Goal: Transaction & Acquisition: Download file/media

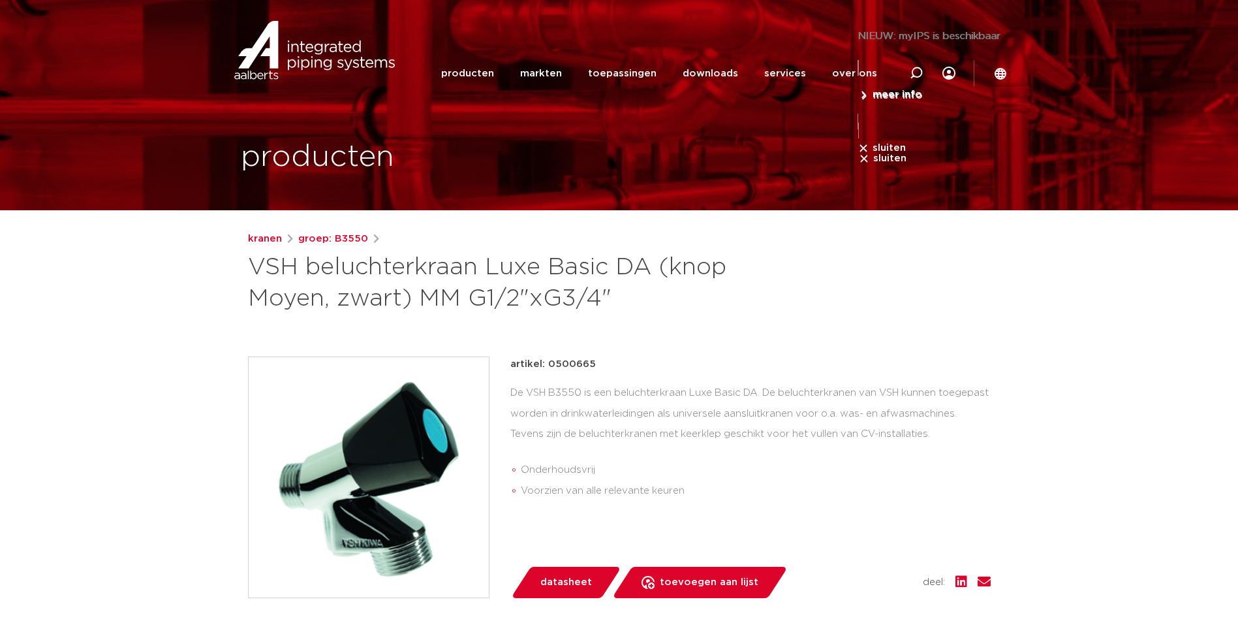
scroll to position [682, 0]
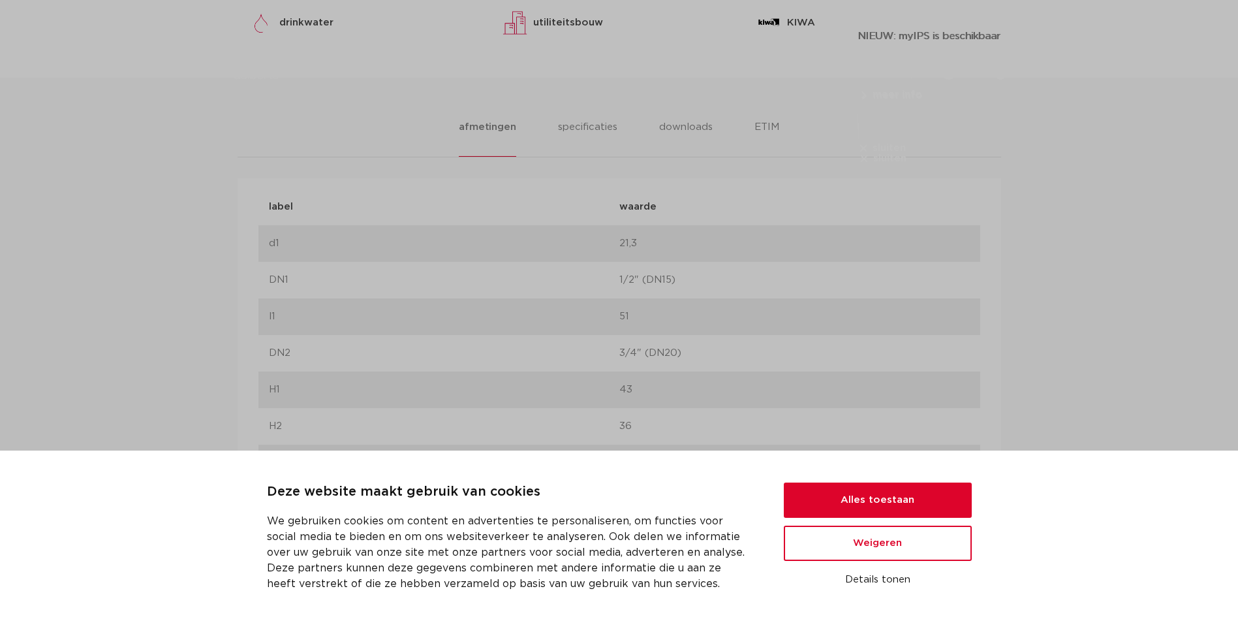
drag, startPoint x: 527, startPoint y: 260, endPoint x: 682, endPoint y: 253, distance: 155.5
click at [528, 260] on div "label d1 waarde 21,3" at bounding box center [619, 243] width 722 height 37
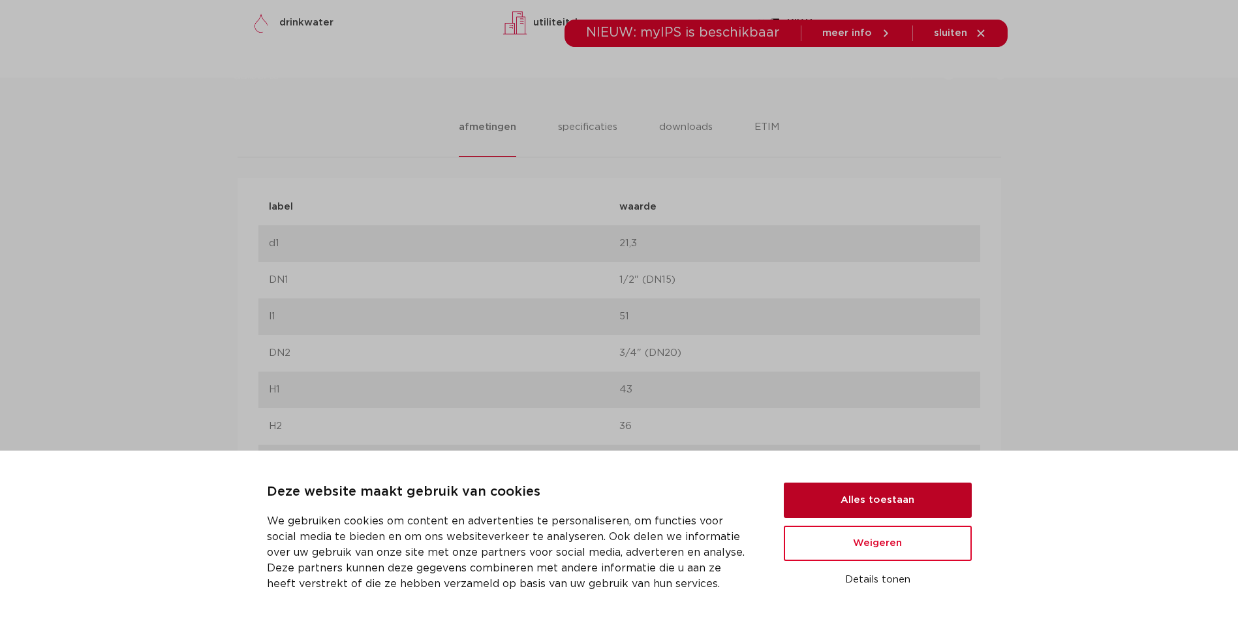
click at [886, 500] on button "Alles toestaan" at bounding box center [878, 499] width 188 height 35
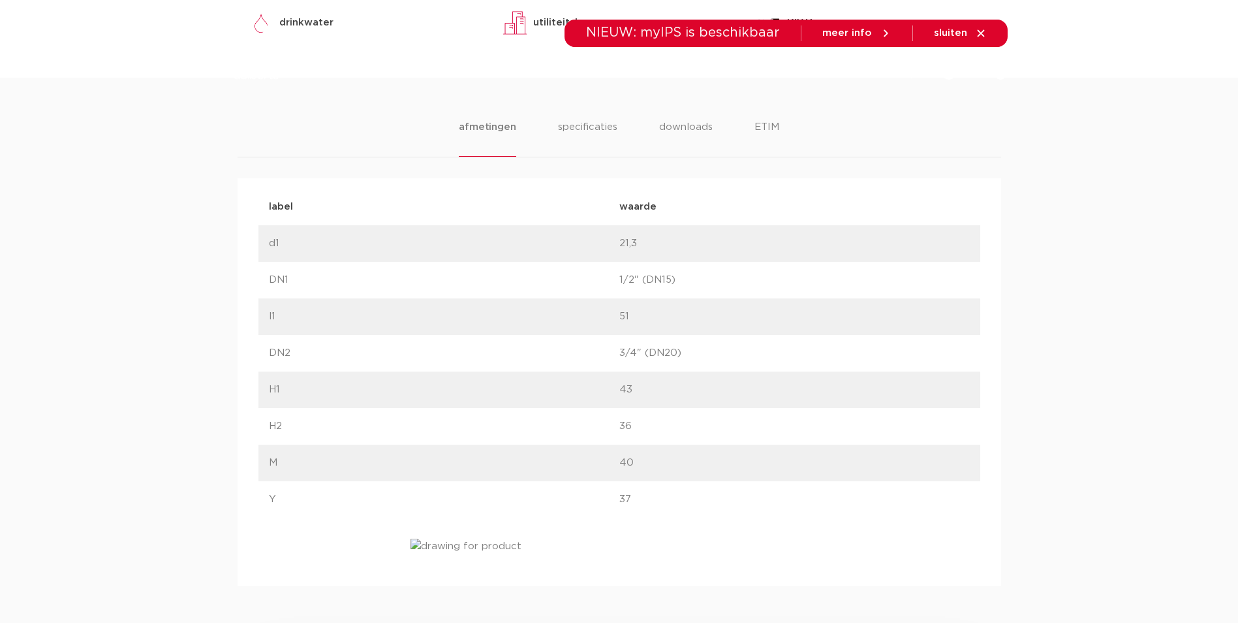
scroll to position [0, 0]
click at [678, 116] on div "afmetingen specificaties downloads ETIM afmetingen specificaties downloads ETIM…" at bounding box center [619, 332] width 1238 height 508
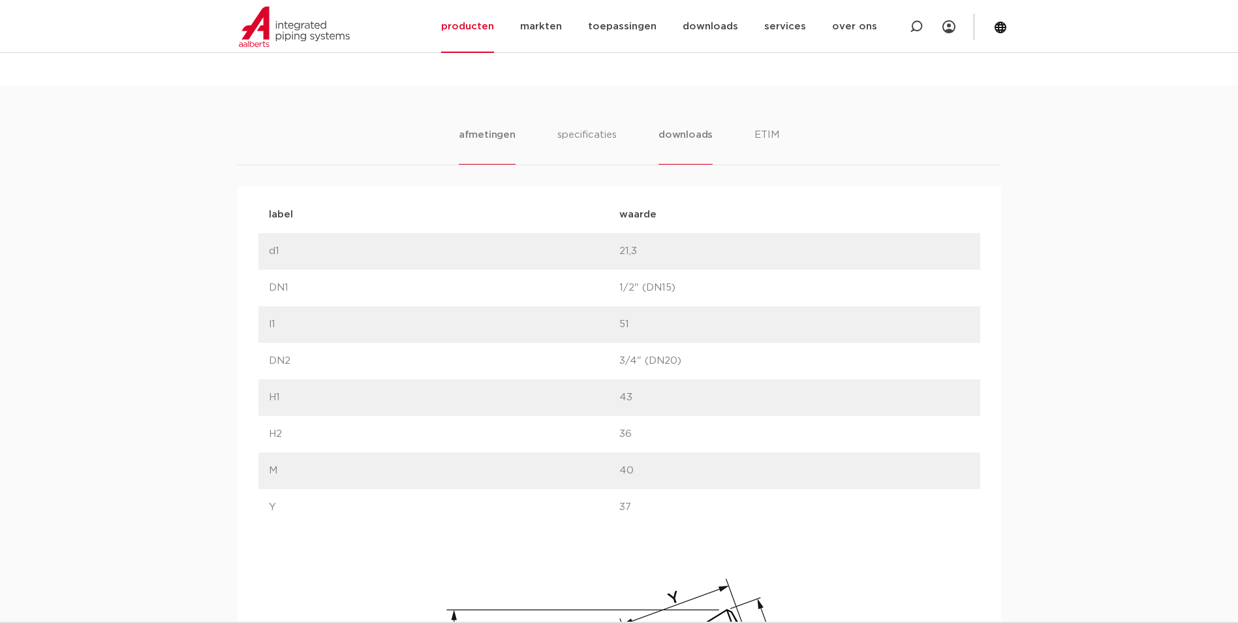
click at [679, 127] on li "downloads" at bounding box center [685, 145] width 54 height 37
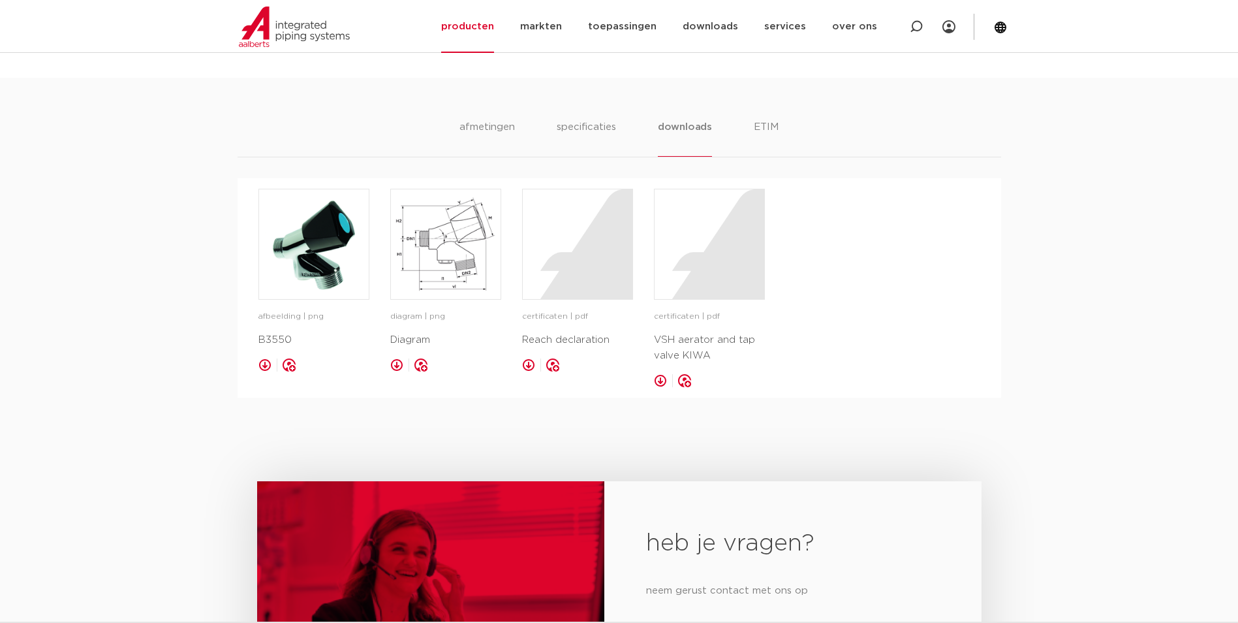
click at [679, 134] on li "downloads" at bounding box center [685, 137] width 54 height 37
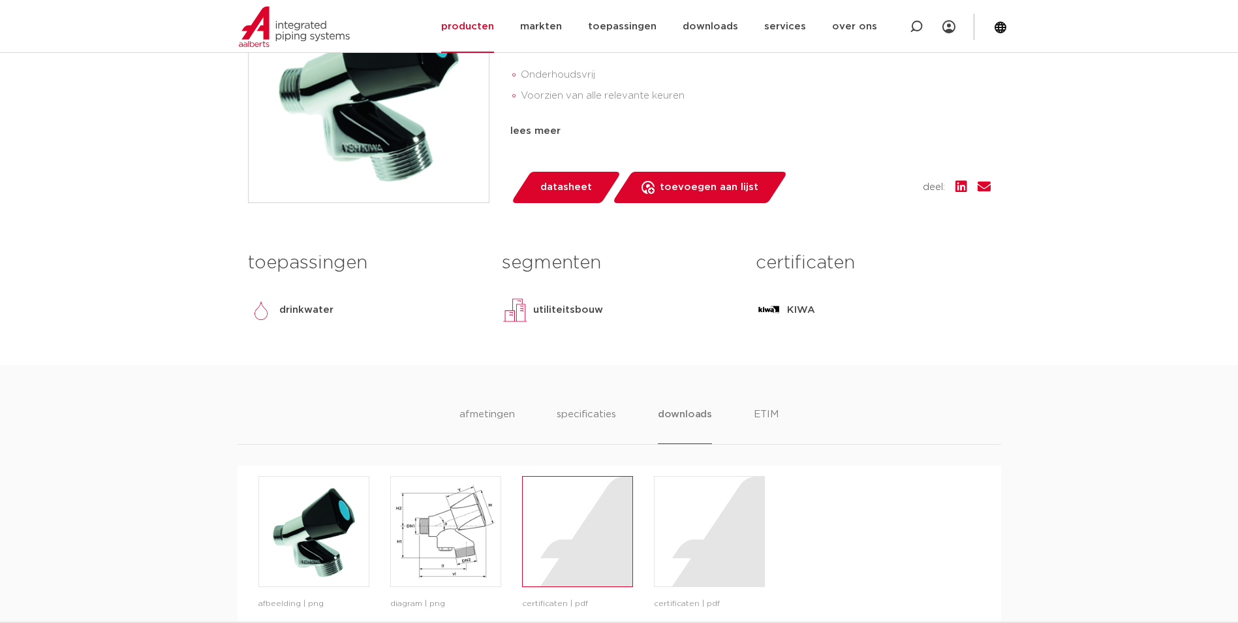
scroll to position [392, 0]
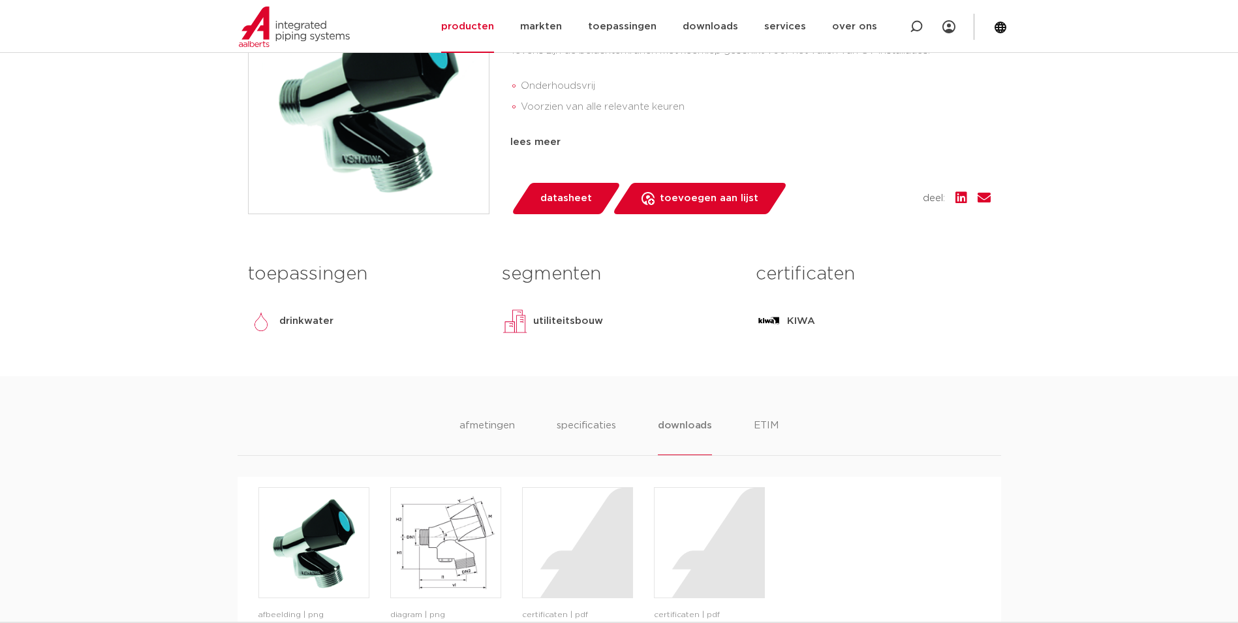
click at [782, 417] on div "afmetingen specificaties downloads ETIM afmetingen specificaties downloads ETIM…" at bounding box center [619, 536] width 1238 height 320
click at [758, 433] on li "ETIM" at bounding box center [765, 436] width 23 height 37
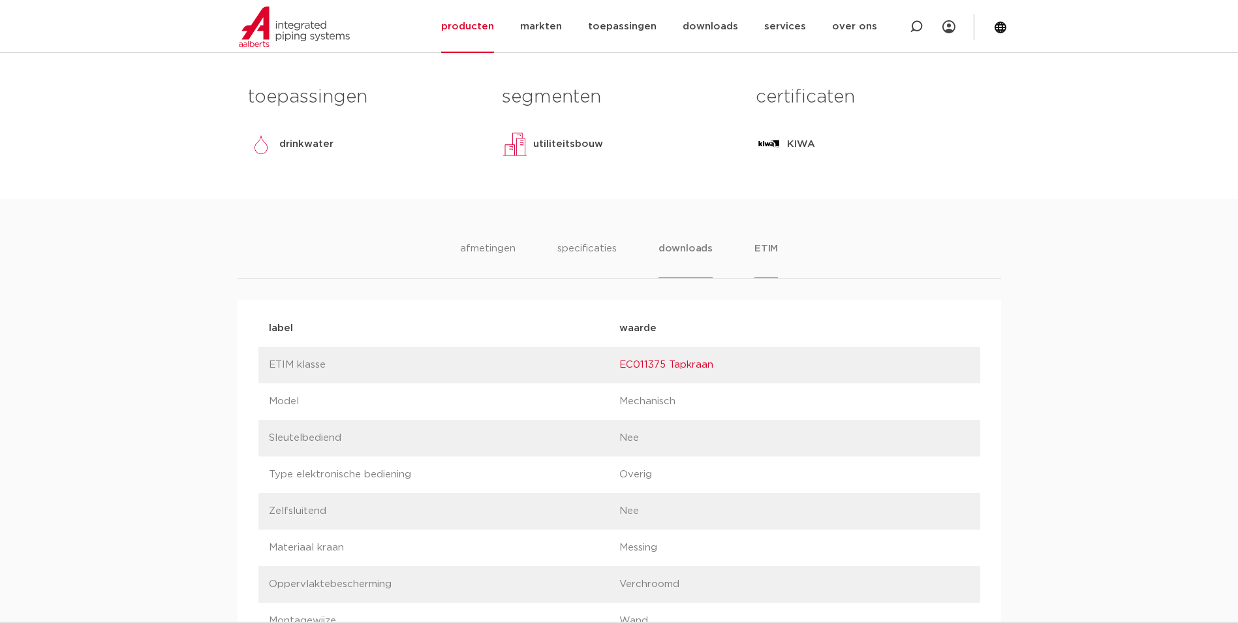
scroll to position [587, 0]
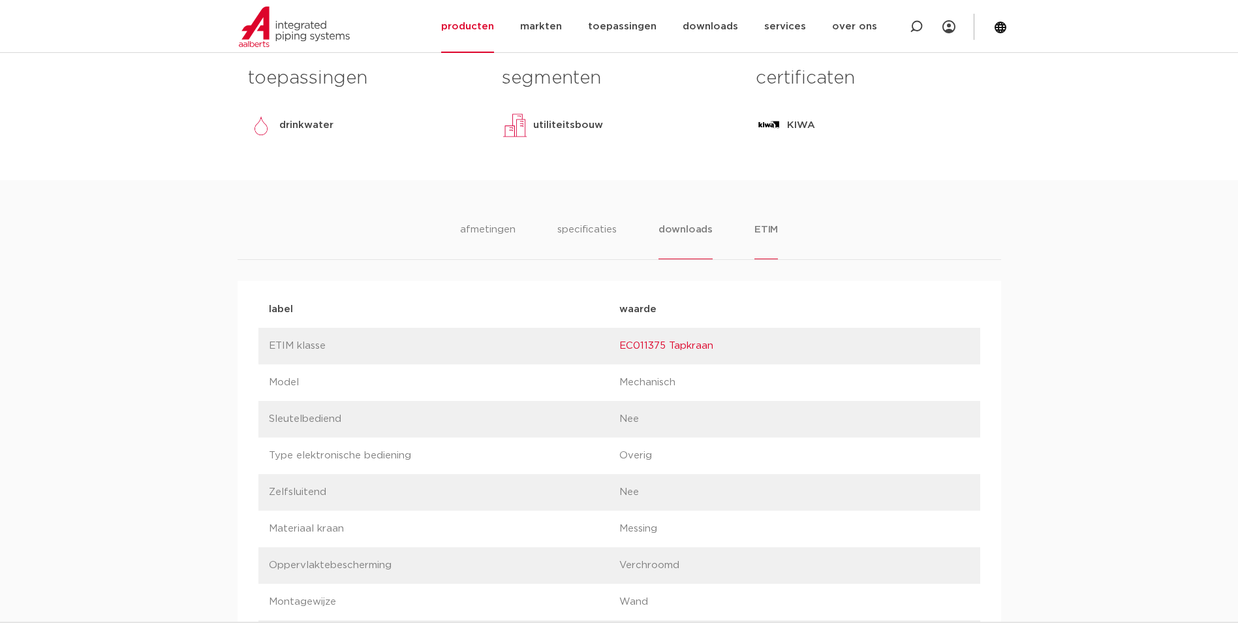
click at [672, 240] on li "downloads" at bounding box center [685, 240] width 54 height 37
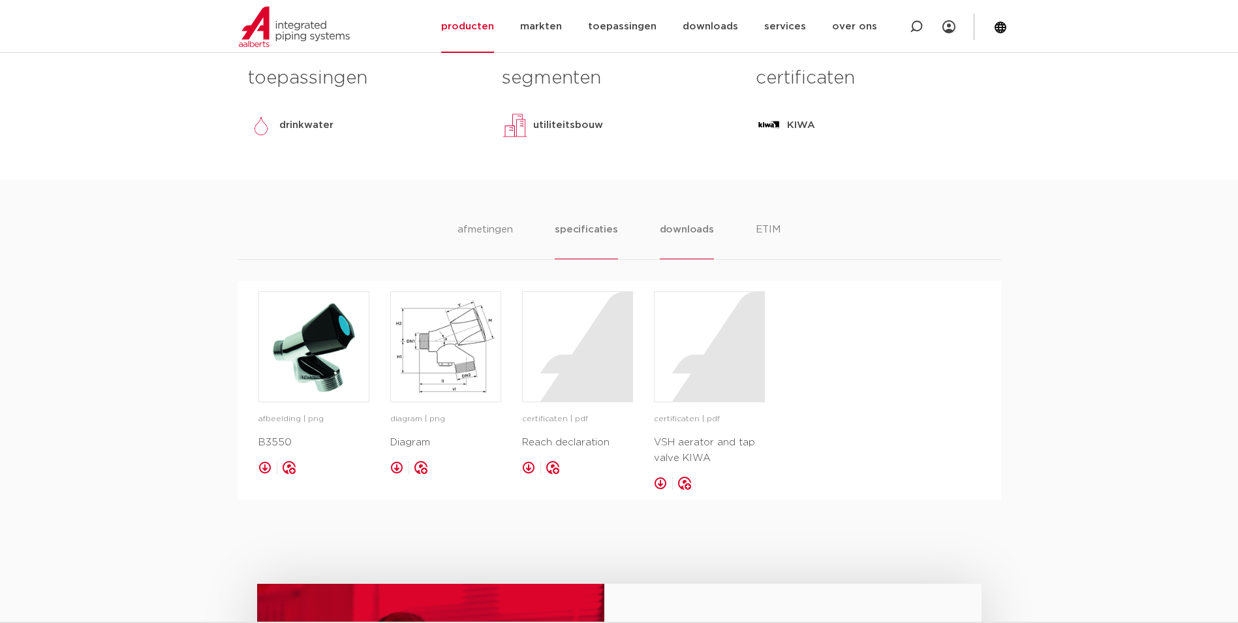
click at [577, 243] on li "specificaties" at bounding box center [586, 240] width 63 height 37
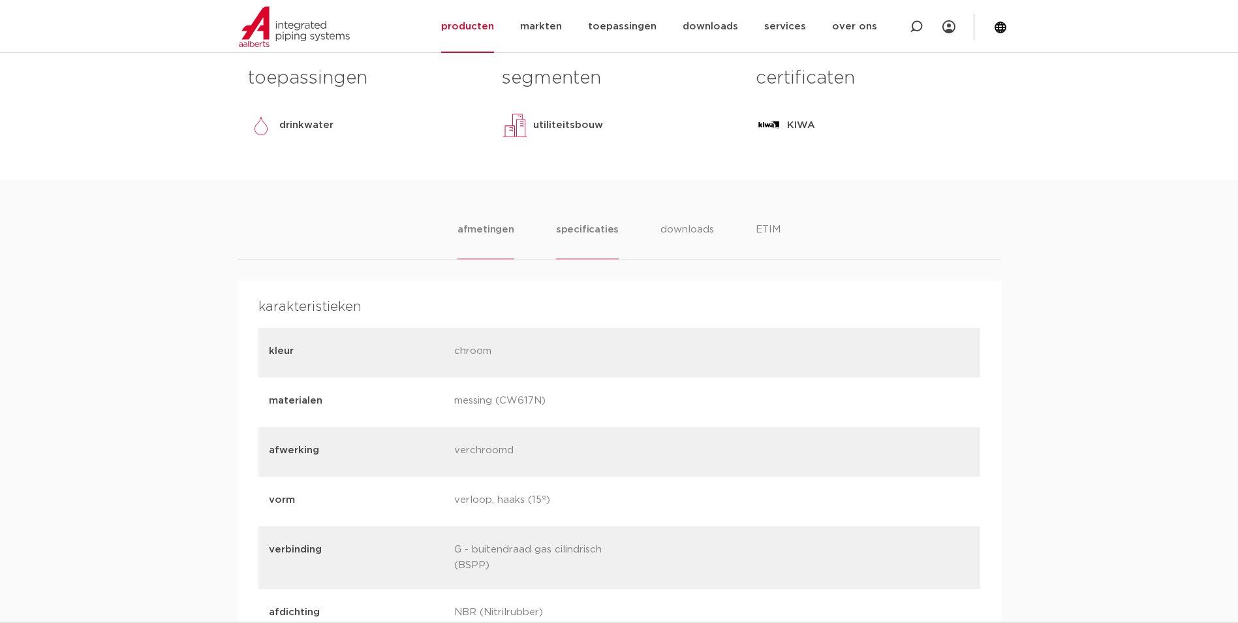
click at [501, 243] on li "afmetingen" at bounding box center [485, 240] width 57 height 37
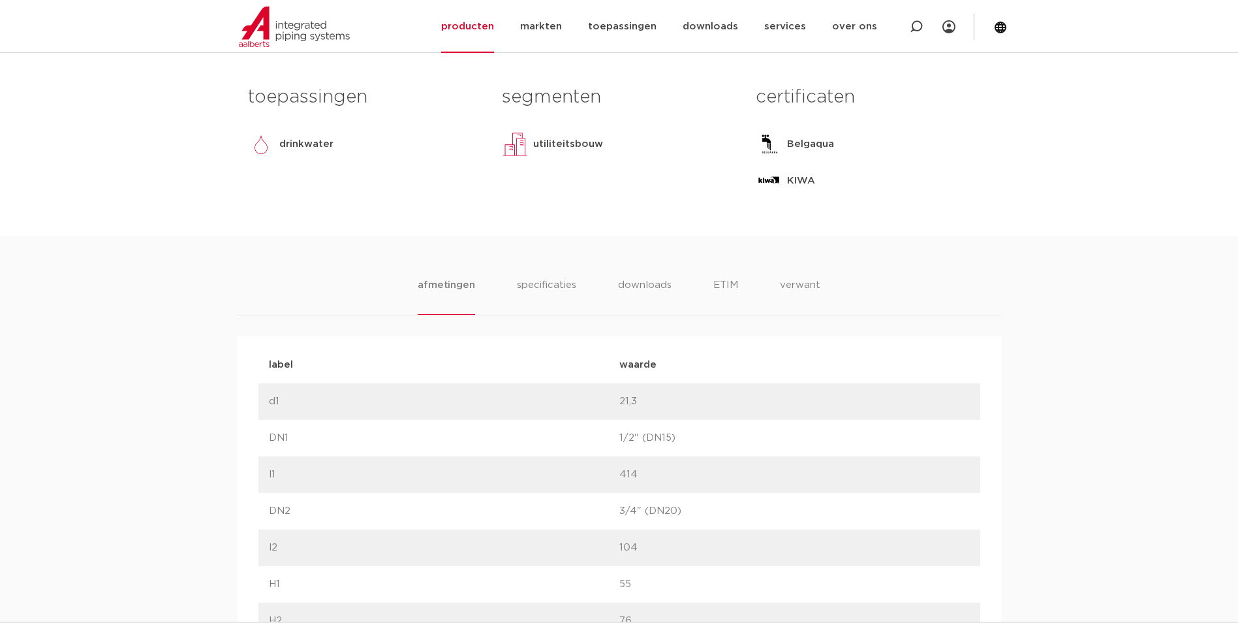
scroll to position [587, 0]
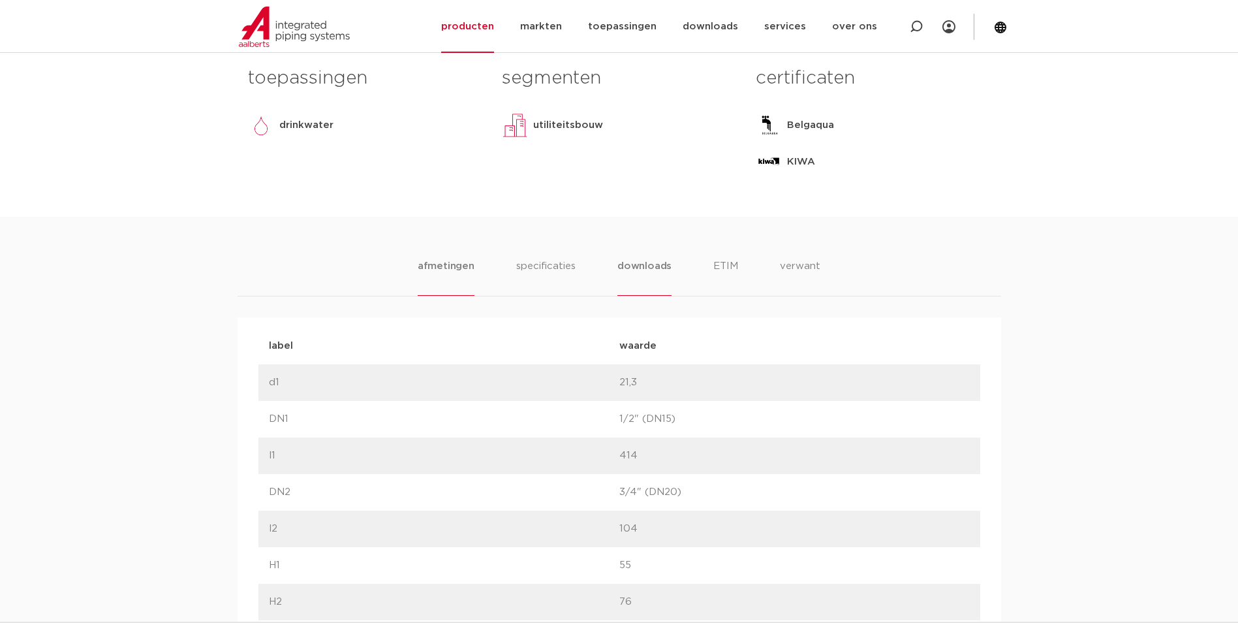
click at [667, 261] on li "downloads" at bounding box center [644, 276] width 54 height 37
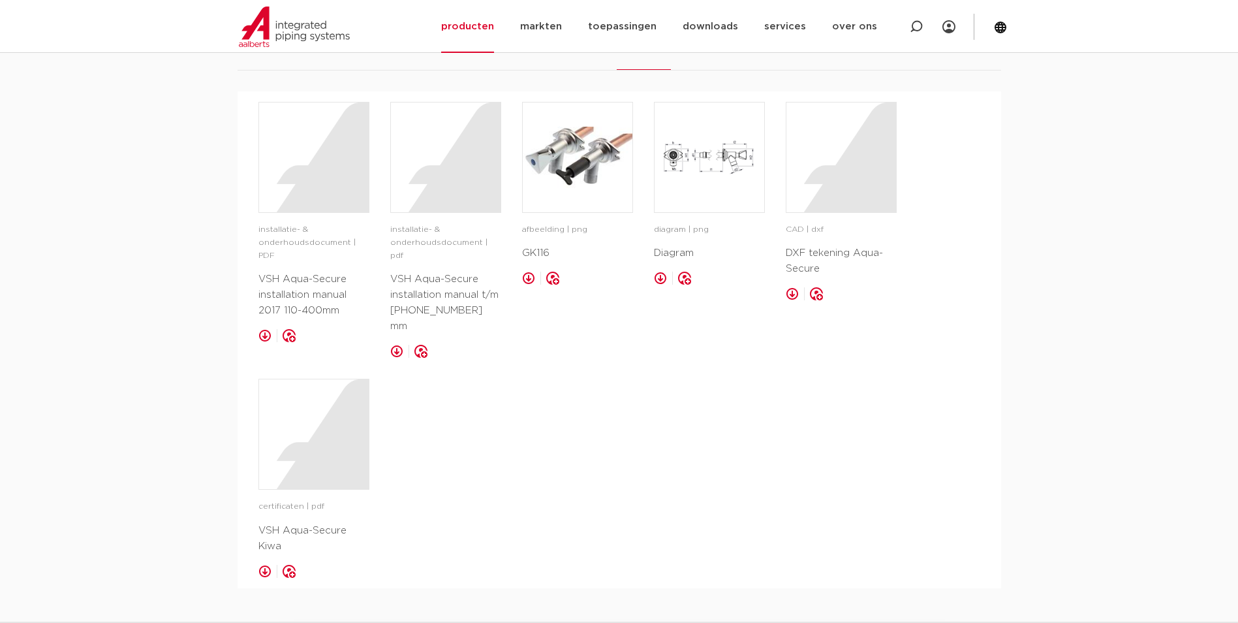
scroll to position [848, 0]
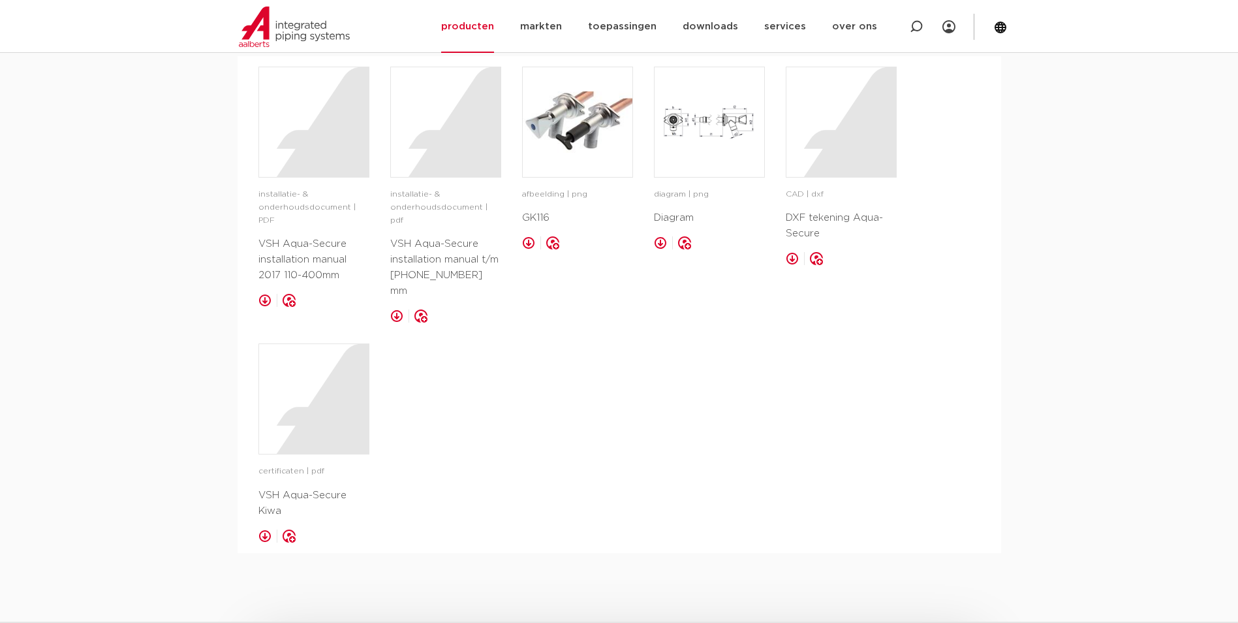
click at [792, 260] on link at bounding box center [792, 258] width 13 height 13
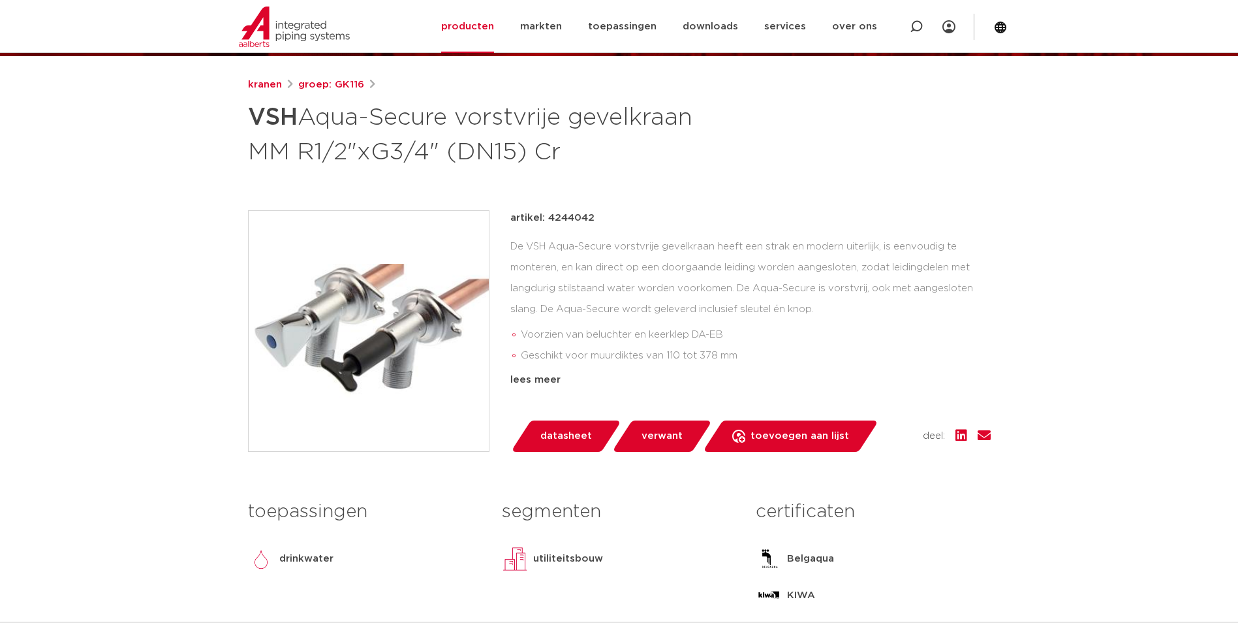
scroll to position [131, 0]
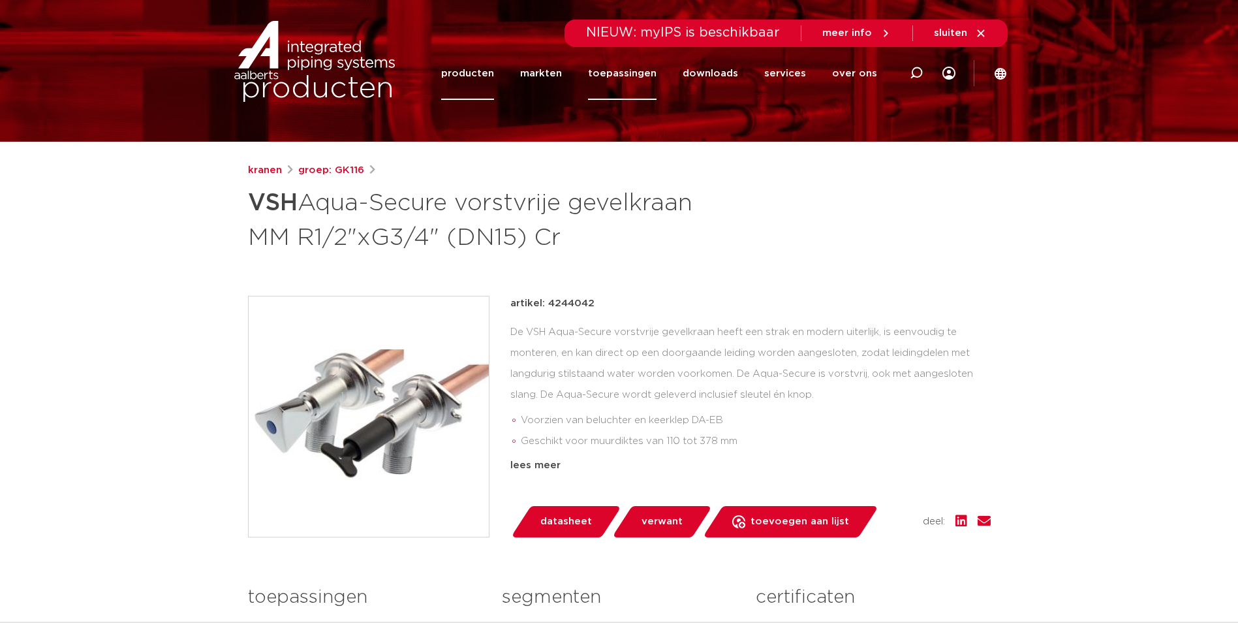
scroll to position [0, 0]
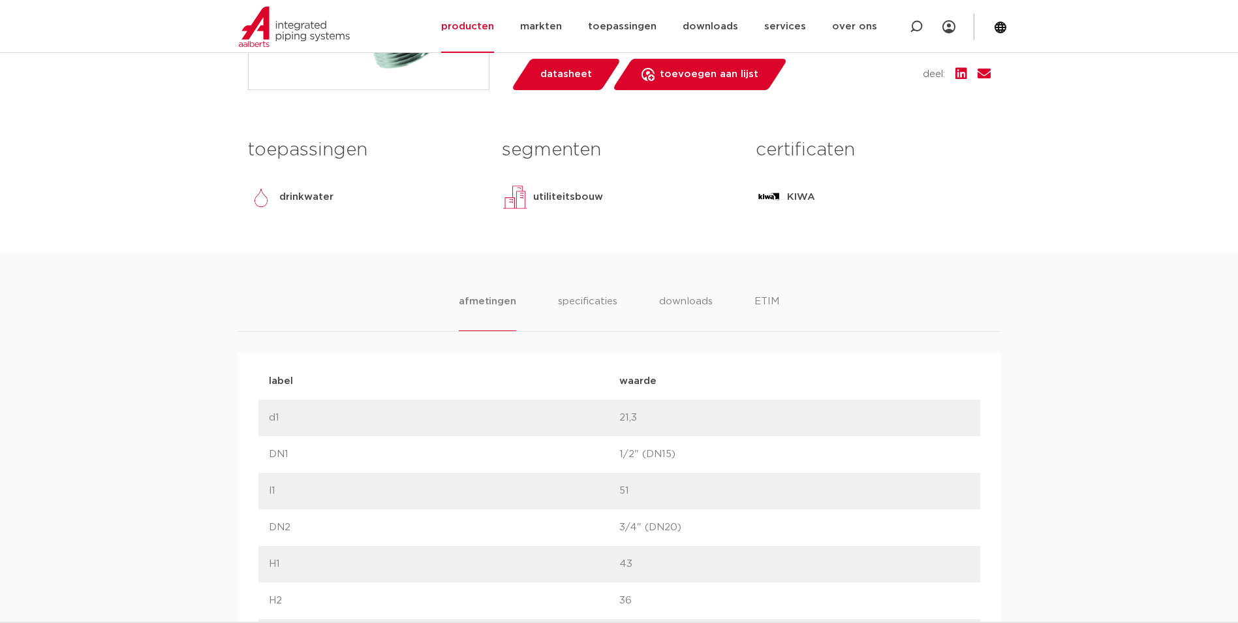
scroll to position [587, 0]
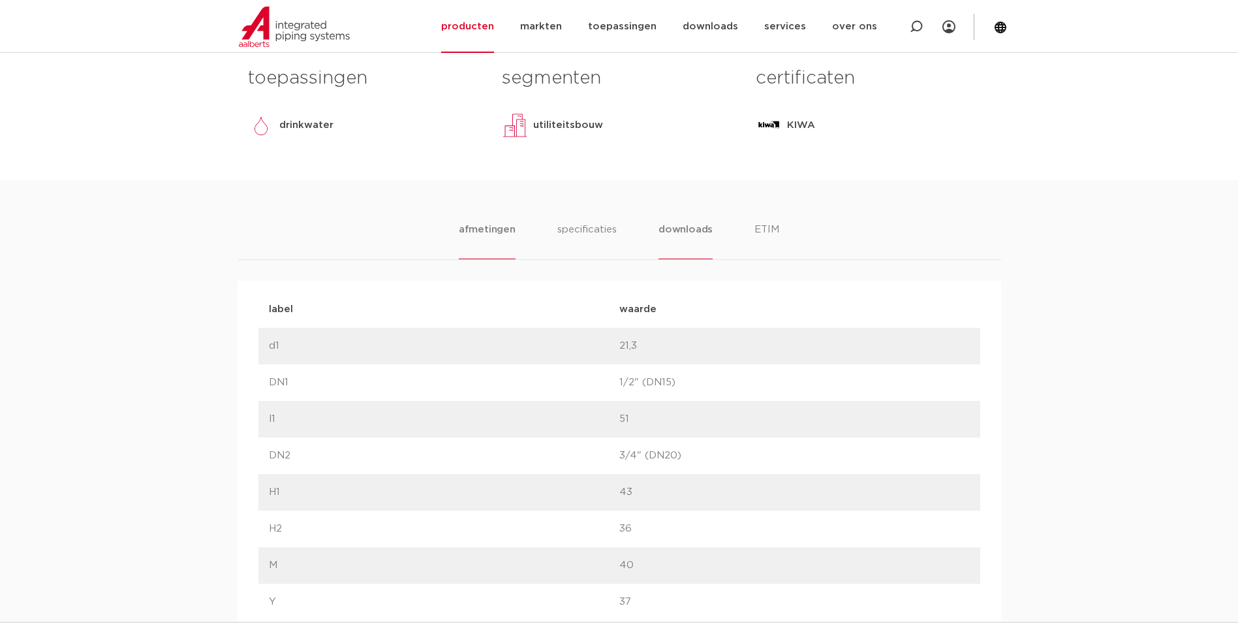
click at [700, 232] on li "downloads" at bounding box center [685, 240] width 54 height 37
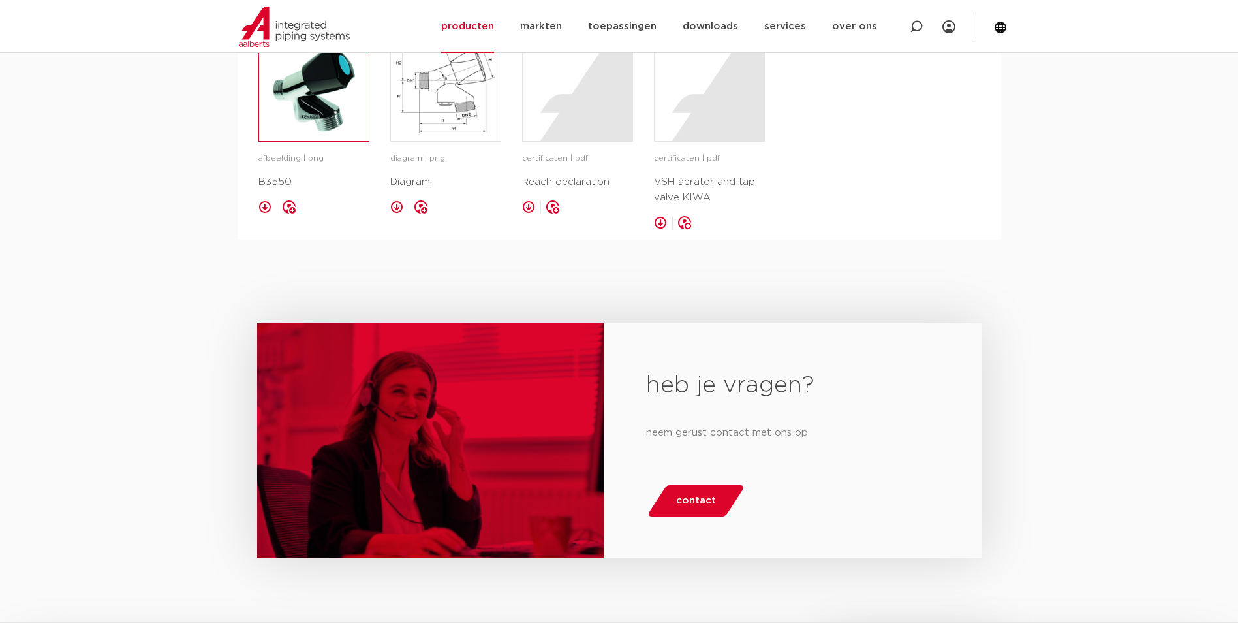
scroll to position [848, 0]
